Goal: Task Accomplishment & Management: Use online tool/utility

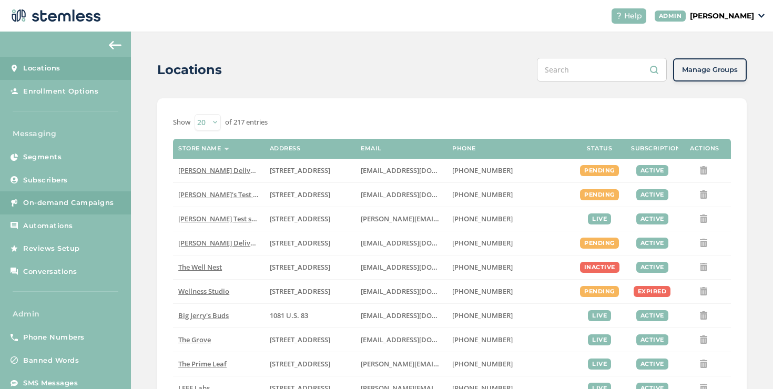
click at [38, 203] on span "On-demand Campaigns" at bounding box center [68, 203] width 91 height 11
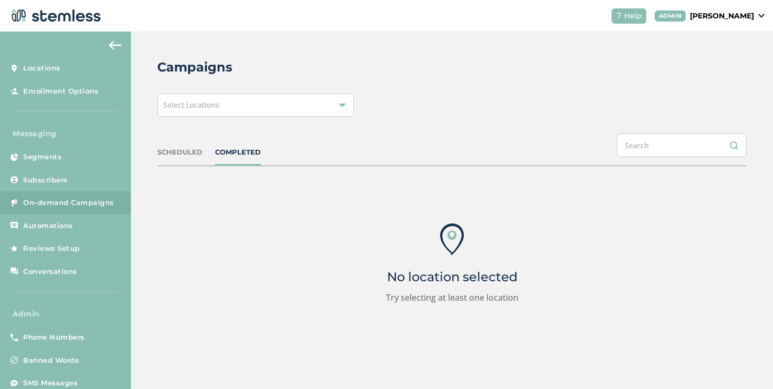
click at [272, 108] on div "Select Locations" at bounding box center [255, 105] width 197 height 23
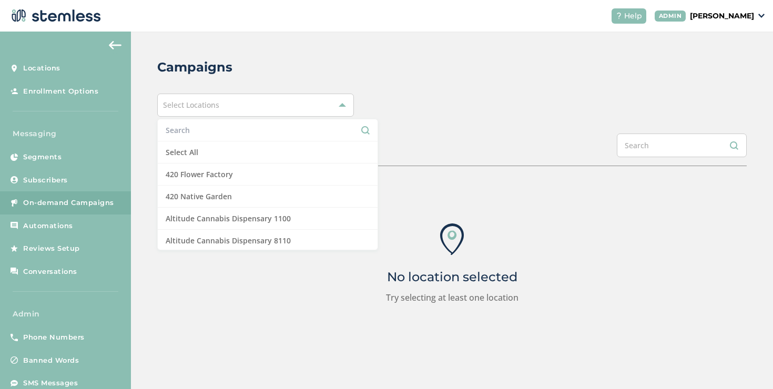
click at [220, 127] on input "text" at bounding box center [268, 130] width 204 height 11
click at [715, 20] on p "[PERSON_NAME]" at bounding box center [722, 16] width 64 height 11
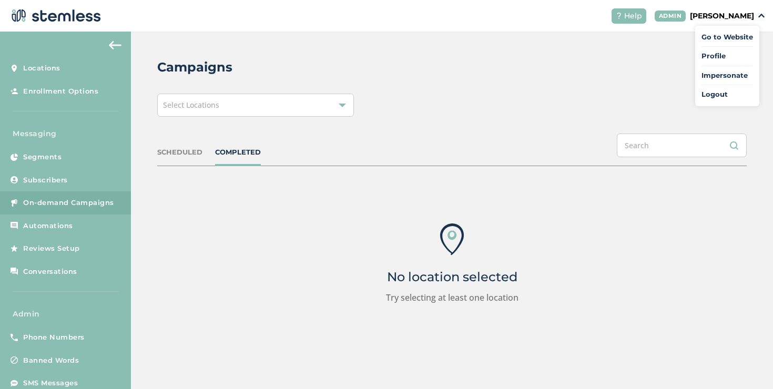
click at [715, 73] on span "Impersonate" at bounding box center [727, 75] width 52 height 11
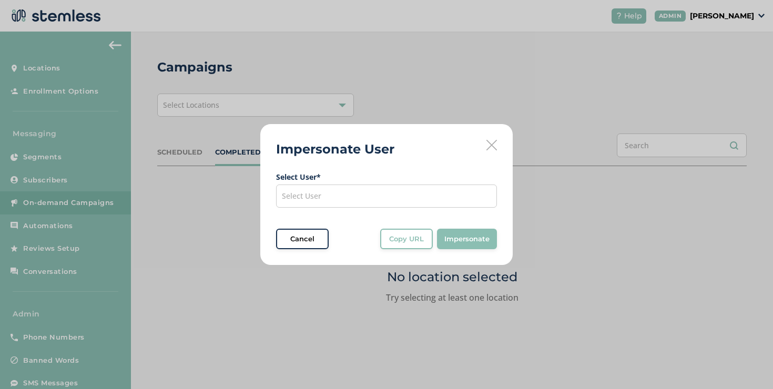
click at [362, 184] on span "Select User * Select User" at bounding box center [386, 189] width 221 height 36
click at [330, 204] on div "Select User" at bounding box center [386, 196] width 221 height 23
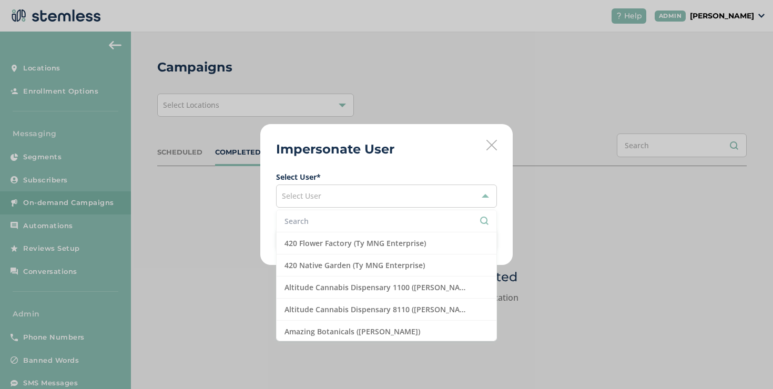
click at [308, 214] on li at bounding box center [387, 221] width 220 height 22
click at [307, 217] on input "text" at bounding box center [386, 221] width 204 height 11
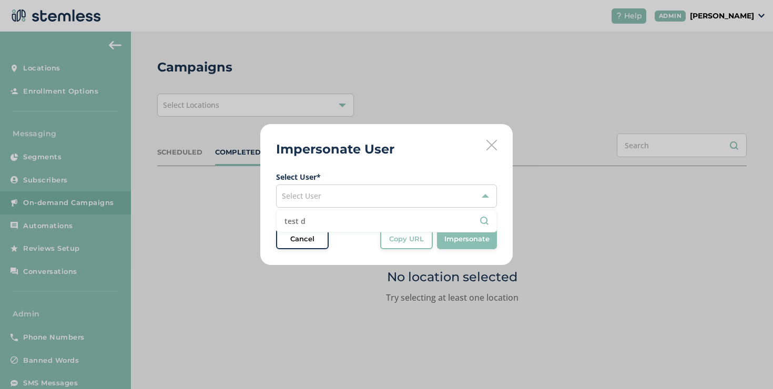
type input "test da"
click at [319, 218] on input "test da" at bounding box center [386, 221] width 204 height 11
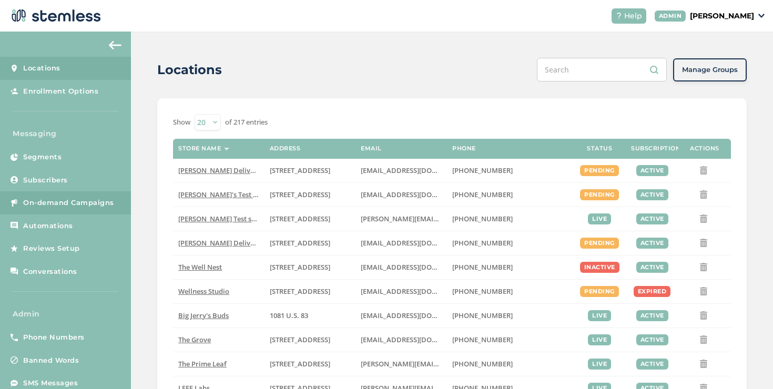
click at [58, 210] on link "On-demand Campaigns" at bounding box center [65, 202] width 131 height 23
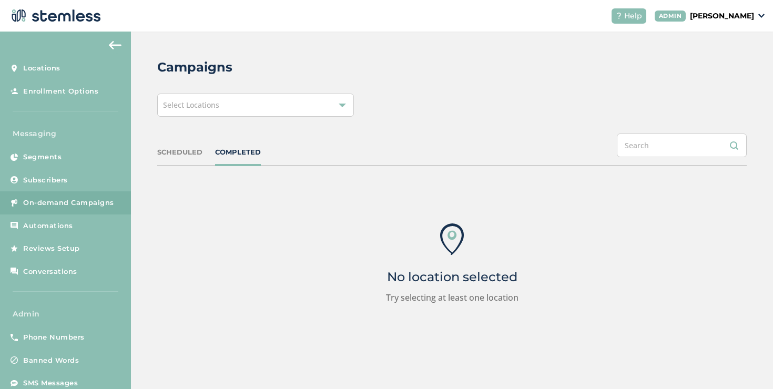
click at [177, 155] on div "SCHEDULED" at bounding box center [179, 152] width 45 height 11
click at [193, 109] on span "Select Locations" at bounding box center [191, 105] width 56 height 10
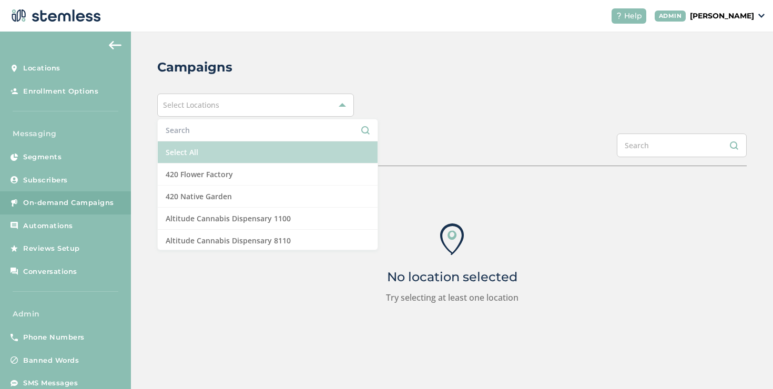
click at [192, 144] on li "Select All" at bounding box center [268, 152] width 220 height 22
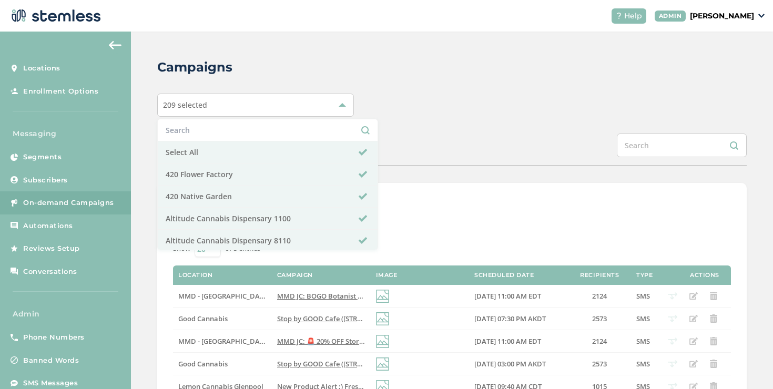
click at [373, 119] on div "Campaigns 209 selected Select All 420 Flower Factory 420 Native Garden Altitude…" at bounding box center [452, 236] width 642 height 408
